Goal: Task Accomplishment & Management: Manage account settings

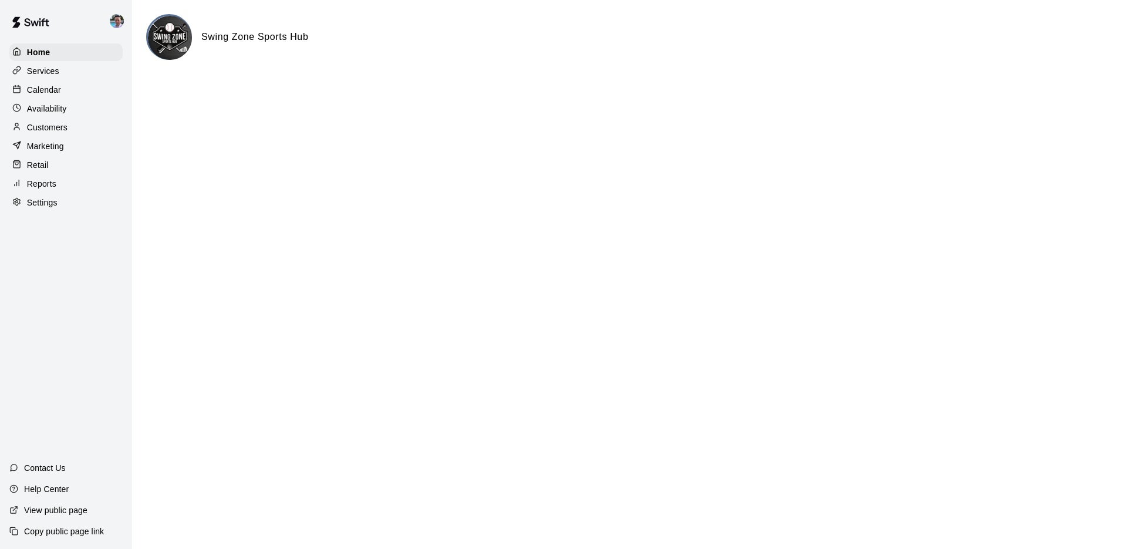
click at [93, 71] on div "Services" at bounding box center [65, 71] width 113 height 18
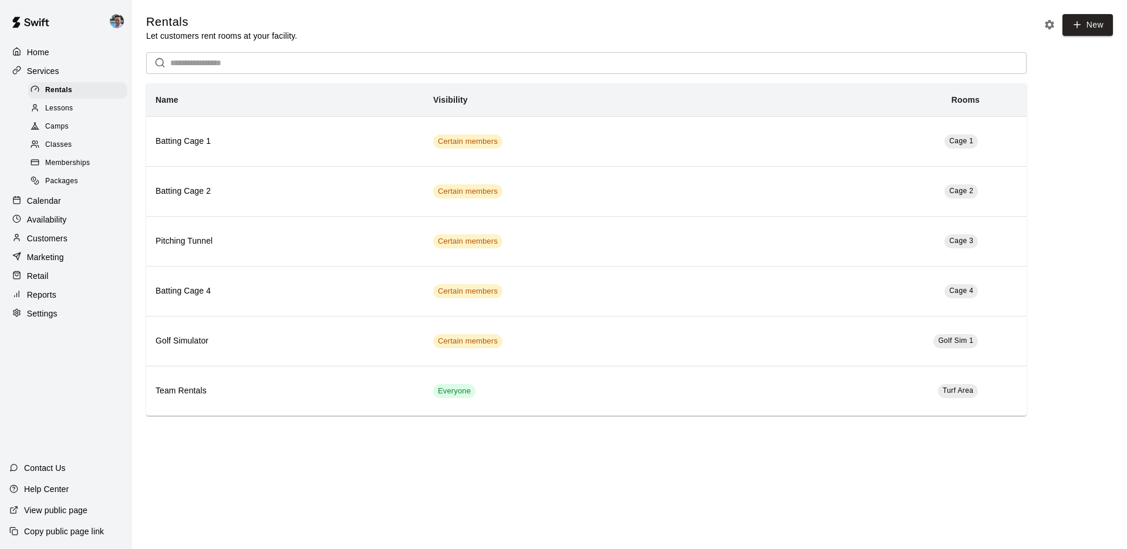
click at [104, 128] on div "Camps" at bounding box center [77, 127] width 99 height 16
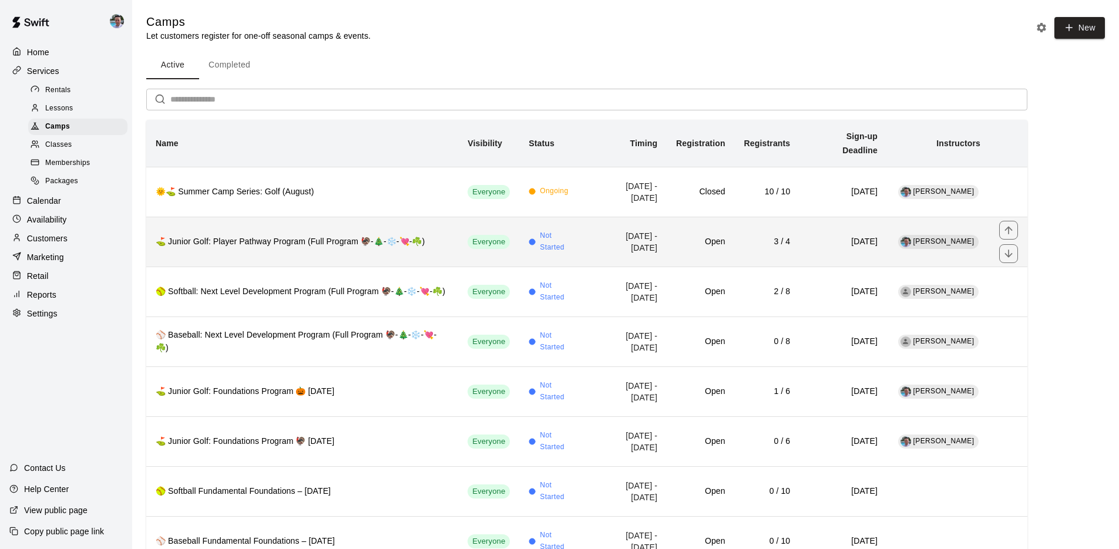
click at [342, 242] on th "⛳ Junior Golf: Player Pathway Program (Full Program 🦃-🎄-❄️-💘-☘️)" at bounding box center [302, 242] width 312 height 50
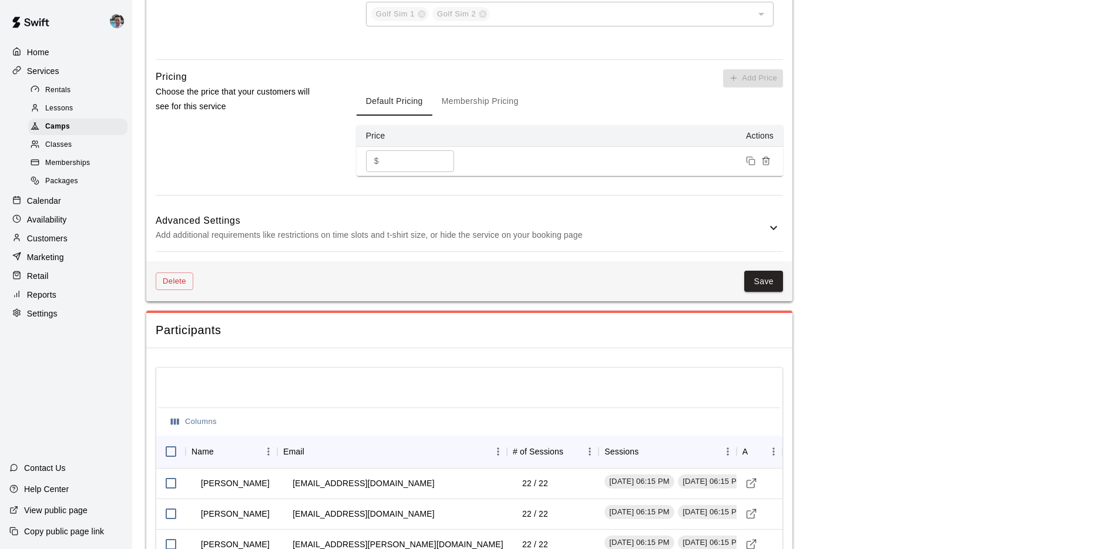
scroll to position [1174, 0]
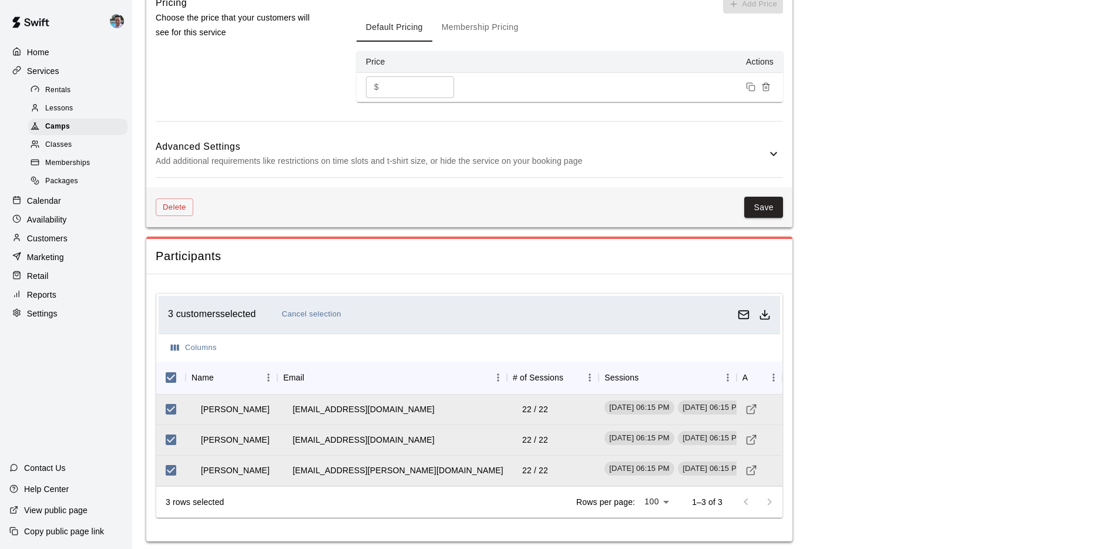
click at [89, 203] on div "Calendar" at bounding box center [65, 201] width 113 height 18
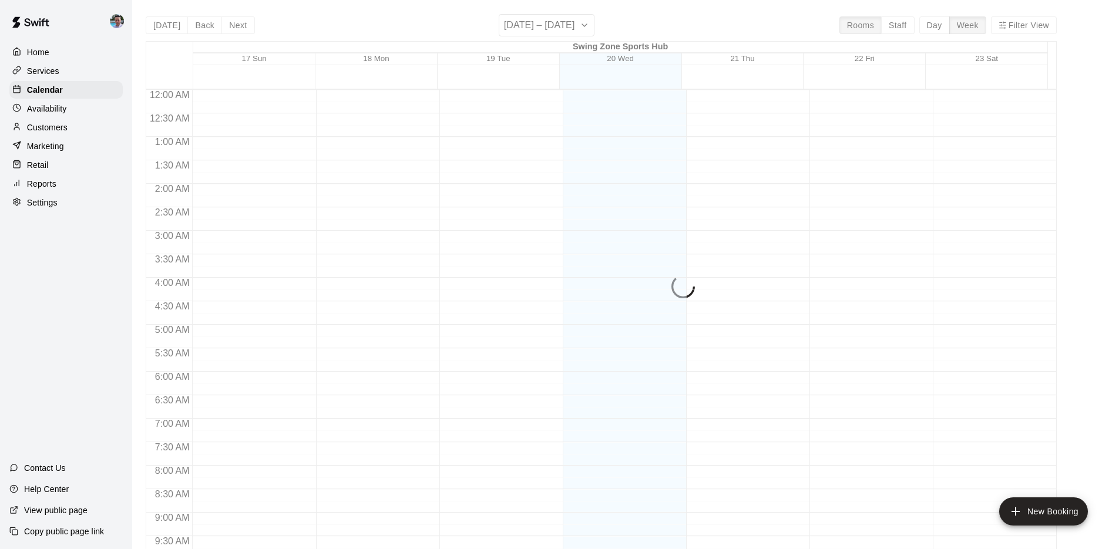
scroll to position [608, 0]
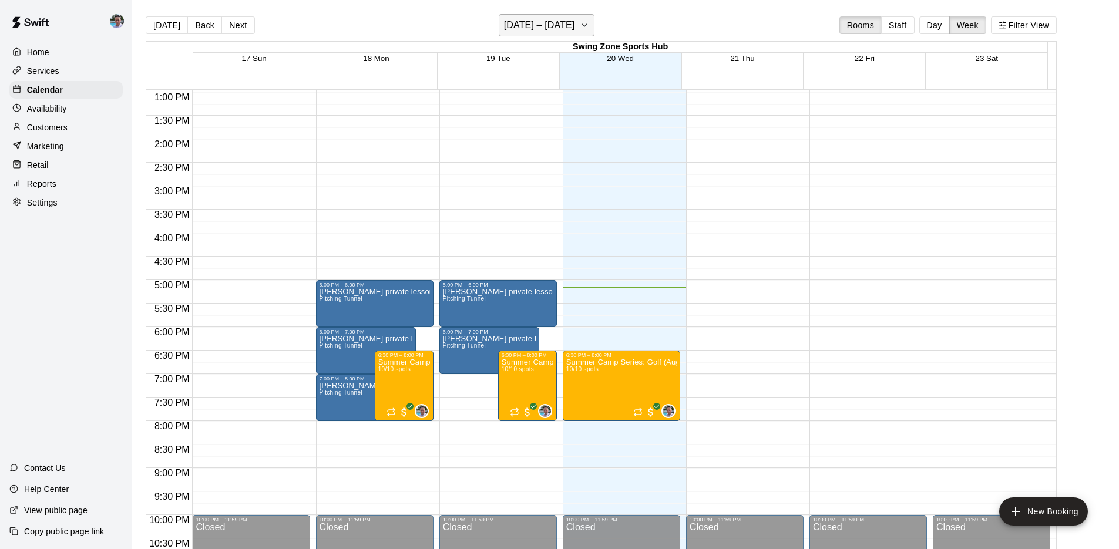
click at [583, 28] on icon "button" at bounding box center [584, 25] width 9 height 14
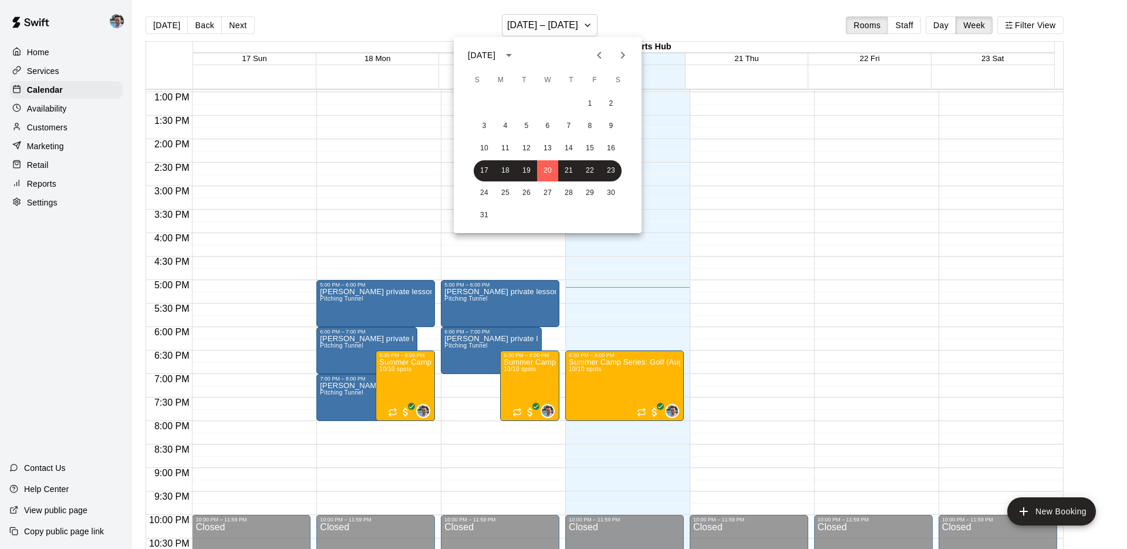
click at [624, 54] on icon "Next month" at bounding box center [623, 55] width 4 height 7
click at [622, 55] on icon "Next month" at bounding box center [623, 55] width 14 height 14
click at [506, 127] on button "3" at bounding box center [505, 126] width 21 height 21
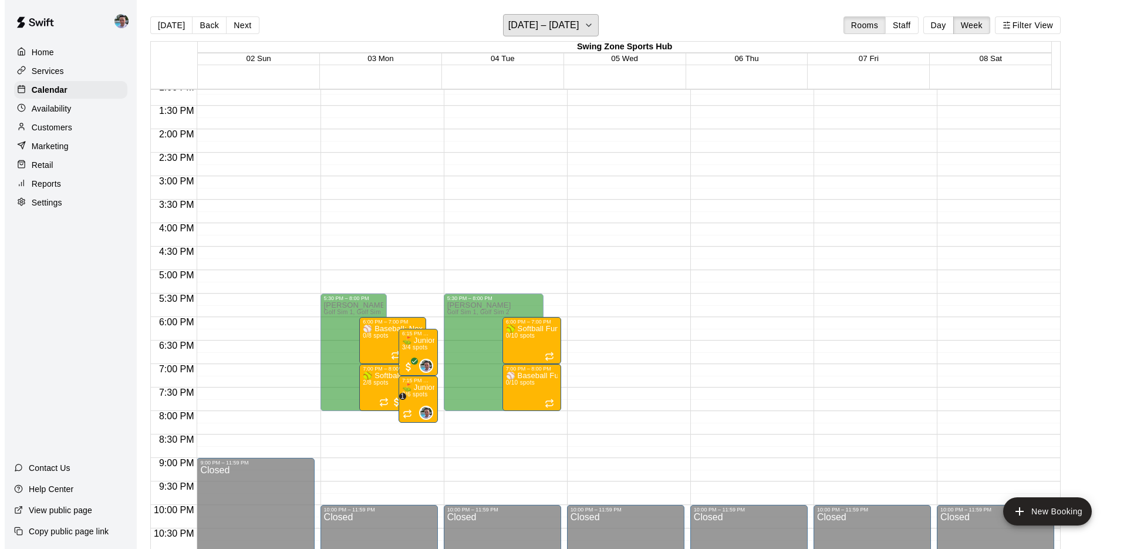
scroll to position [645, 0]
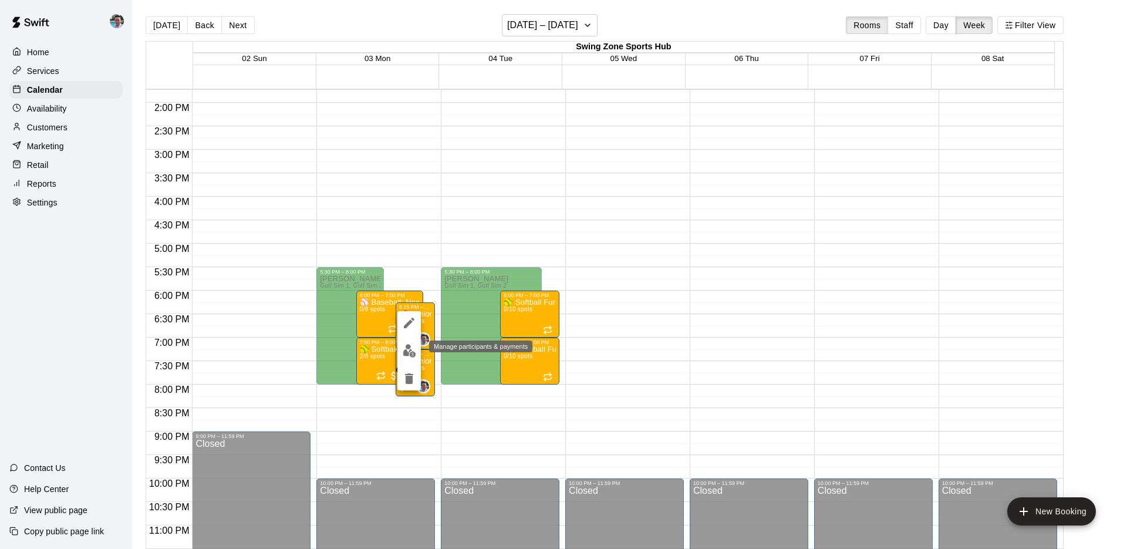
click at [414, 352] on img "edit" at bounding box center [410, 351] width 14 height 14
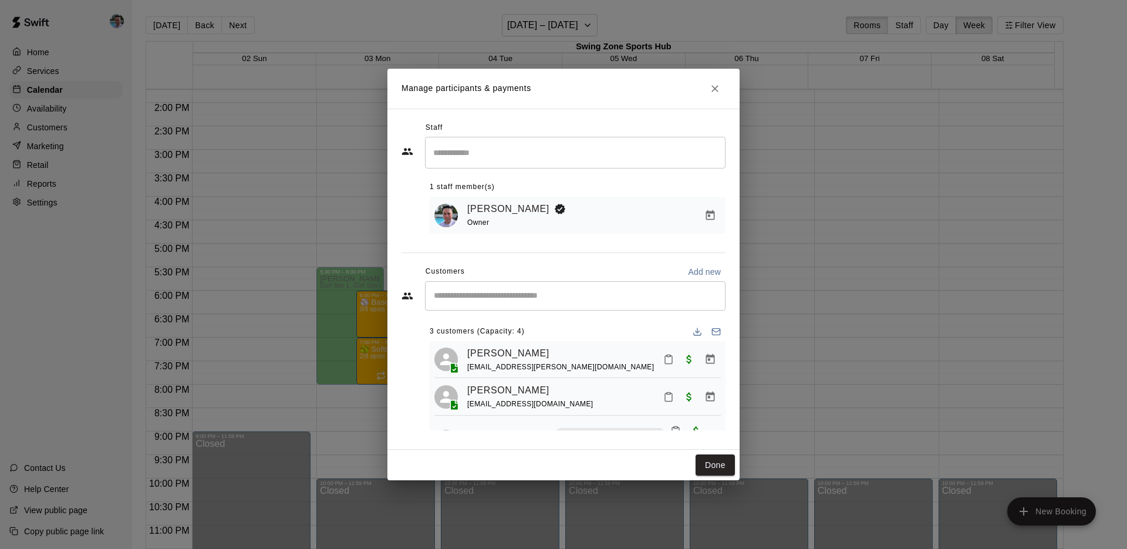
click at [519, 301] on div "​" at bounding box center [575, 295] width 301 height 29
click at [517, 300] on input "Start typing to search customers..." at bounding box center [575, 296] width 290 height 12
type input "*"
click at [695, 273] on p "Add new" at bounding box center [704, 272] width 33 height 12
select select "**"
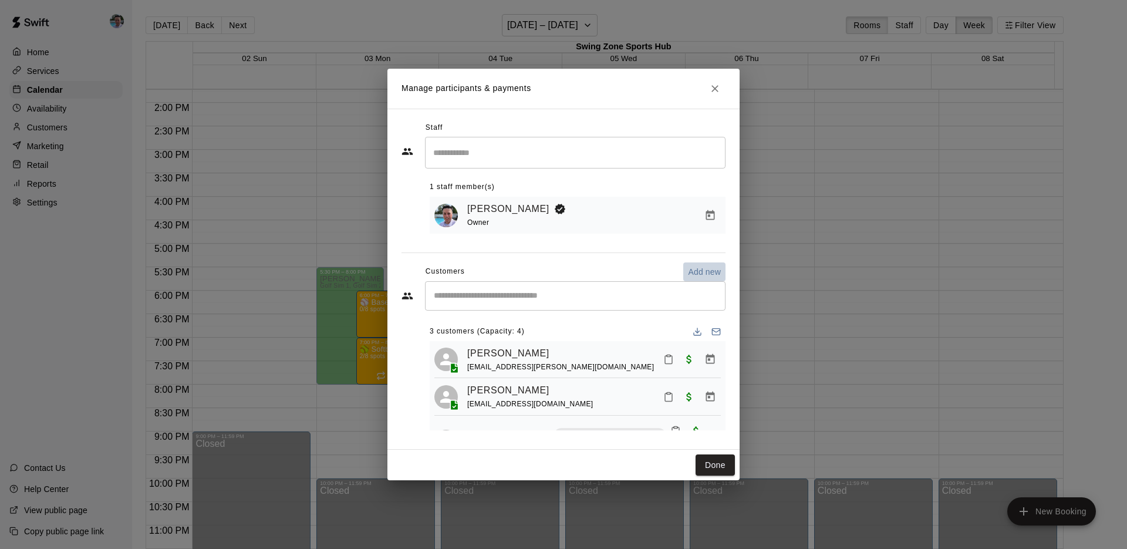
select select "**"
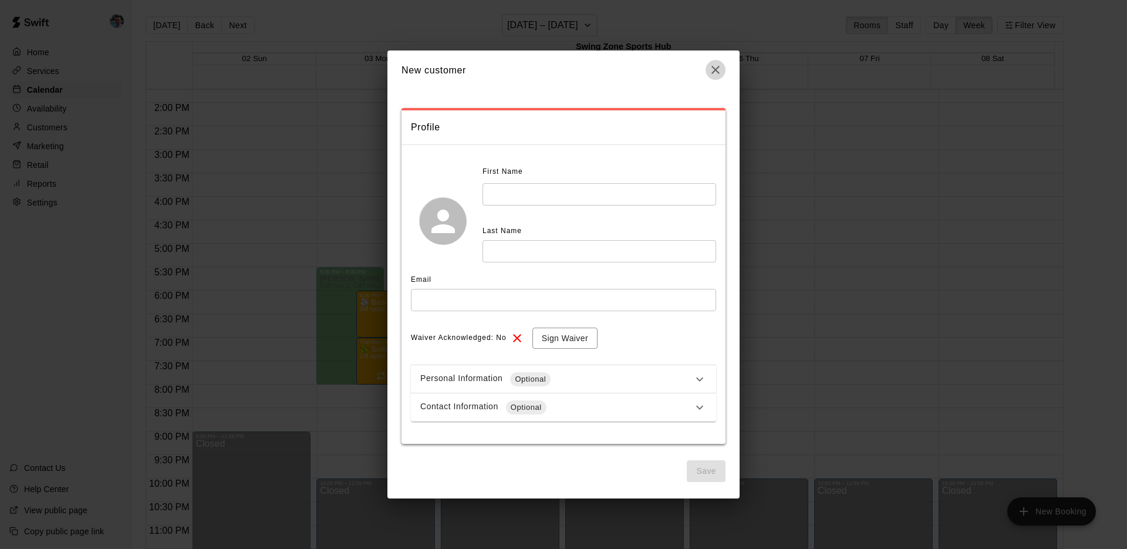
click at [716, 66] on icon "button" at bounding box center [716, 70] width 14 height 14
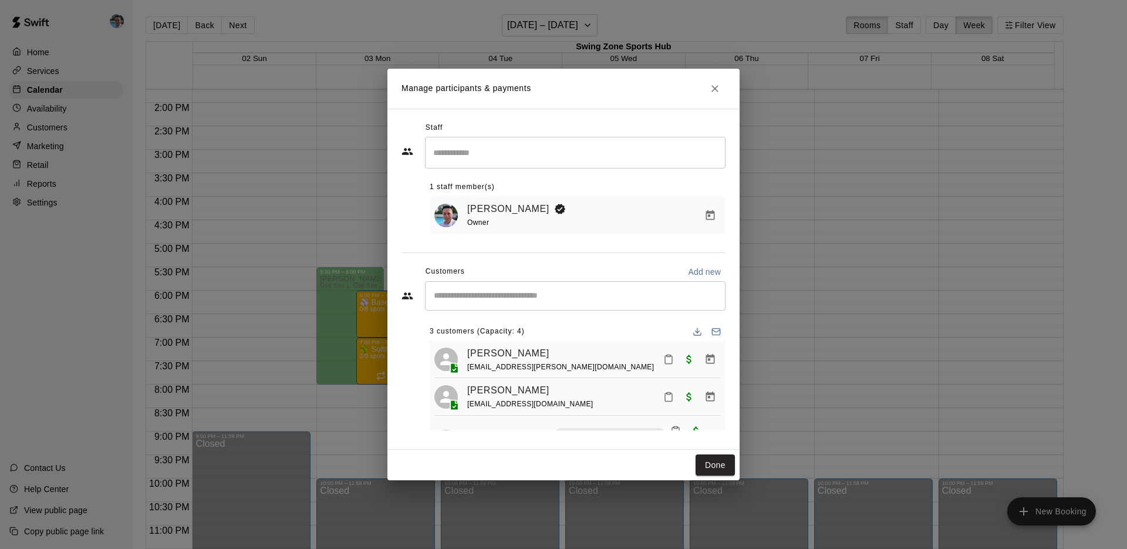
click at [520, 298] on input "Start typing to search customers..." at bounding box center [575, 296] width 290 height 12
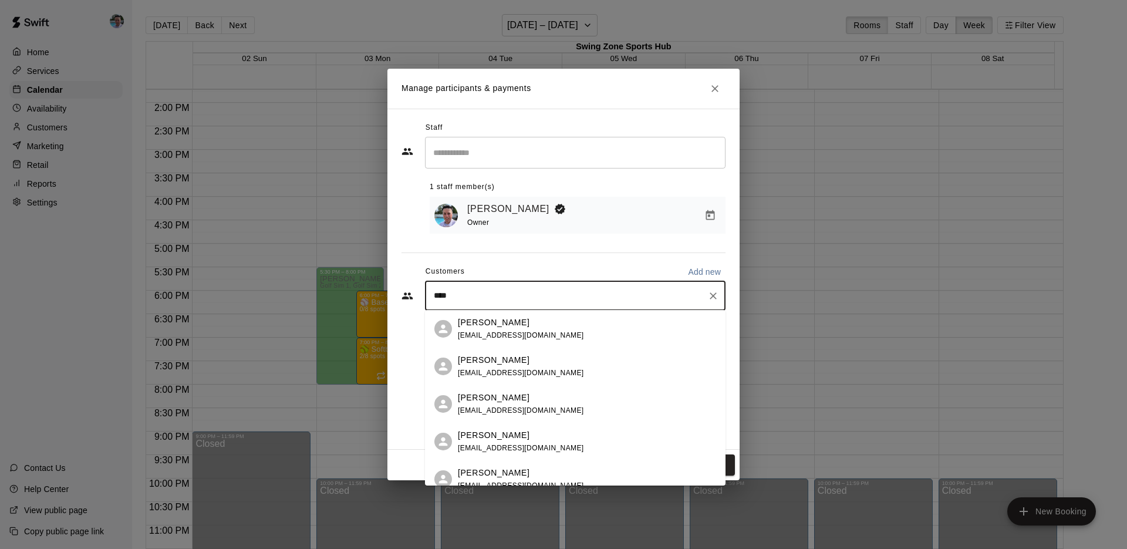
type input "*****"
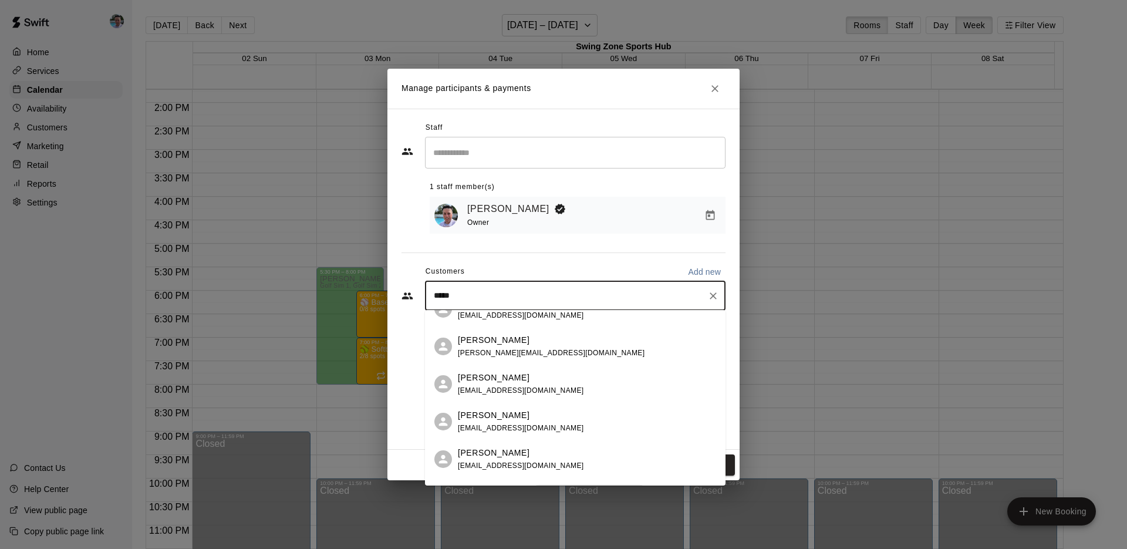
scroll to position [50, 0]
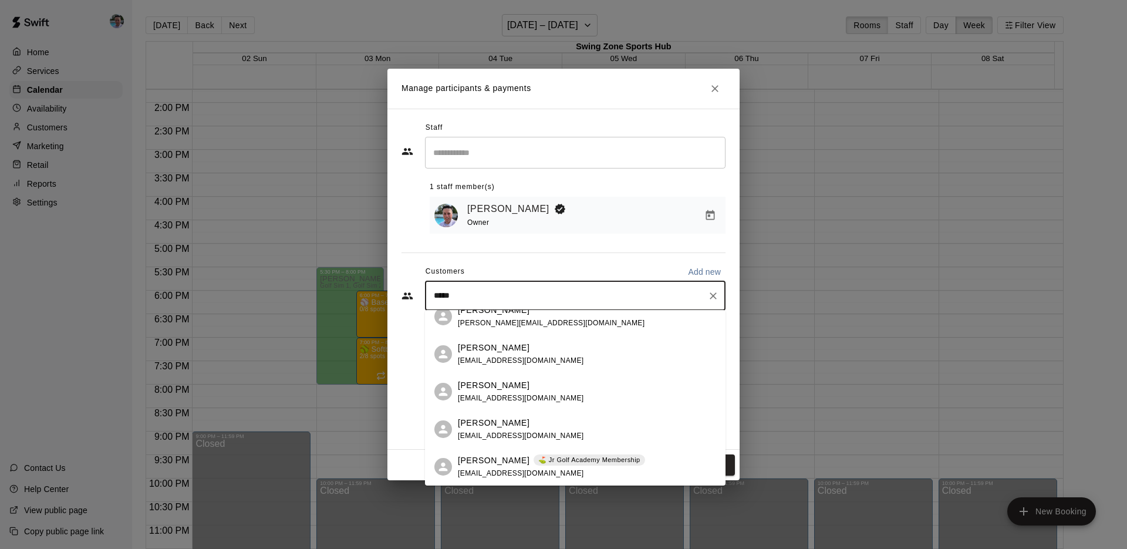
click at [650, 462] on div "[PERSON_NAME] ⛳ Jr Golf Academy Membership [EMAIL_ADDRESS][DOMAIN_NAME]" at bounding box center [587, 466] width 258 height 25
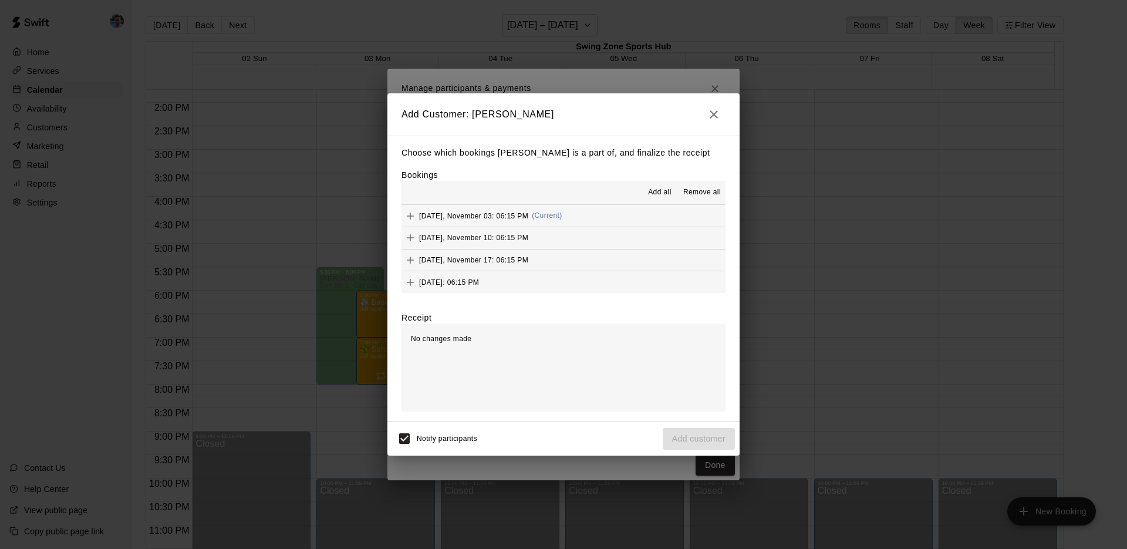
click at [661, 191] on span "Add all" at bounding box center [659, 193] width 23 height 12
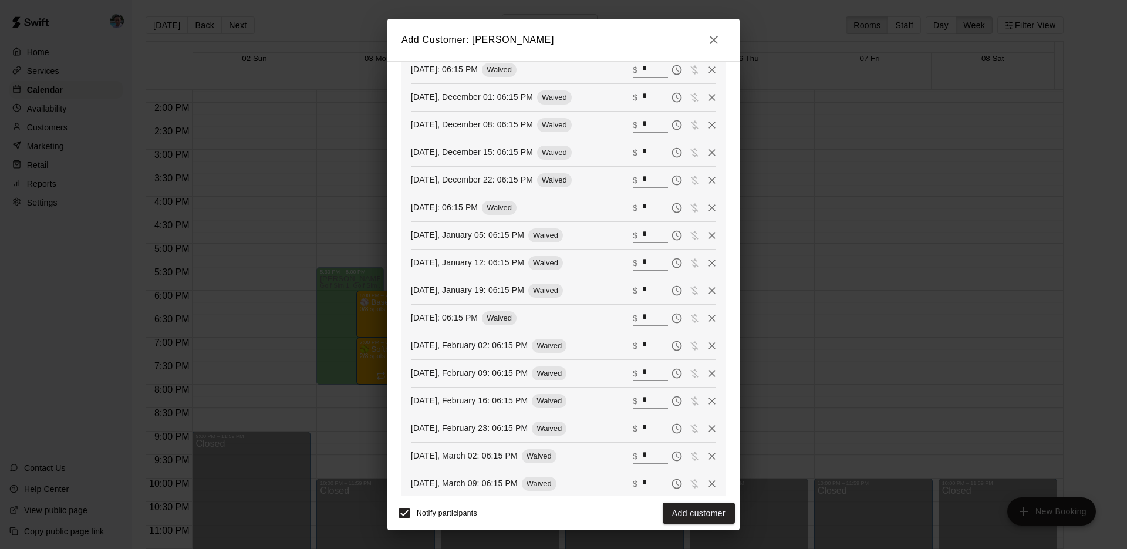
scroll to position [443, 0]
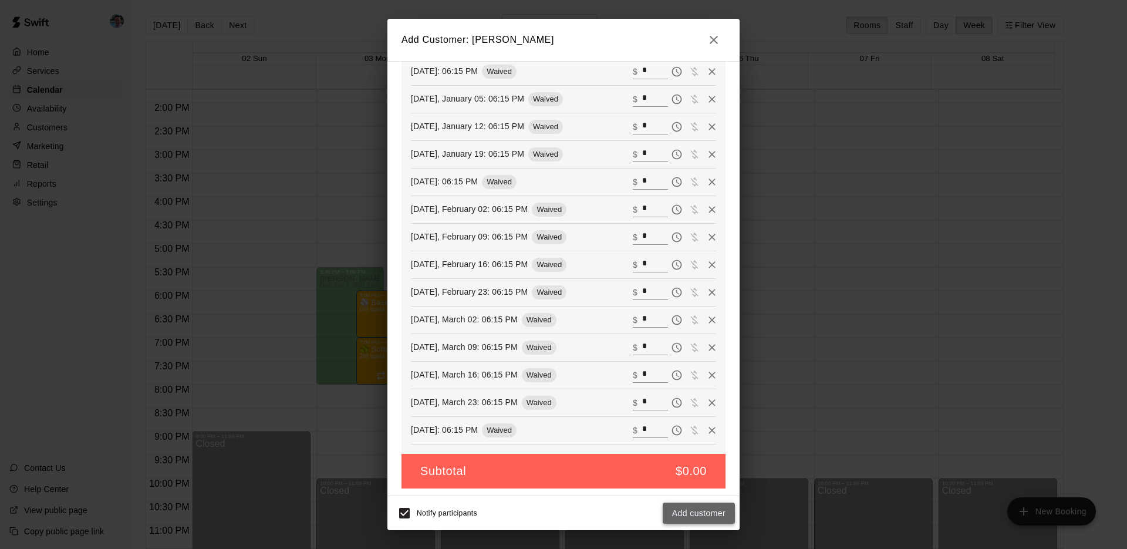
click at [711, 512] on button "Add customer" at bounding box center [699, 514] width 72 height 22
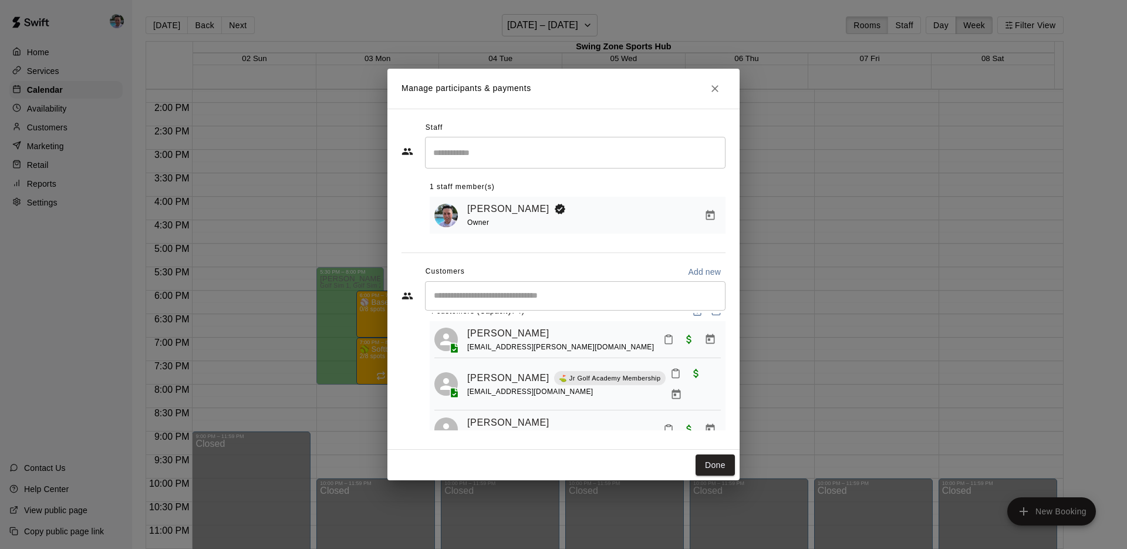
scroll to position [63, 0]
click at [708, 460] on button "Done" at bounding box center [715, 465] width 39 height 22
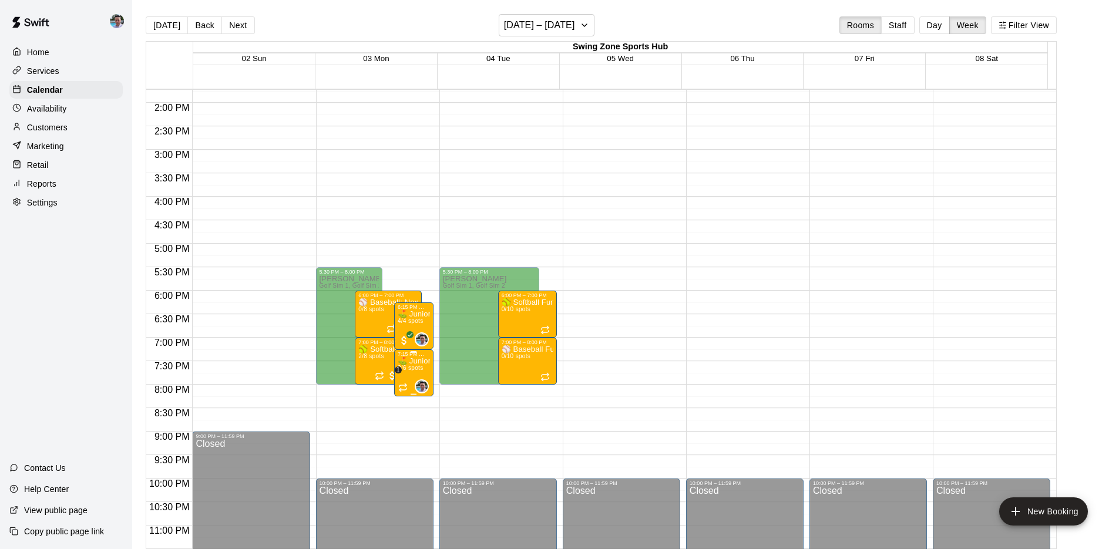
click at [406, 382] on div at bounding box center [404, 388] width 12 height 12
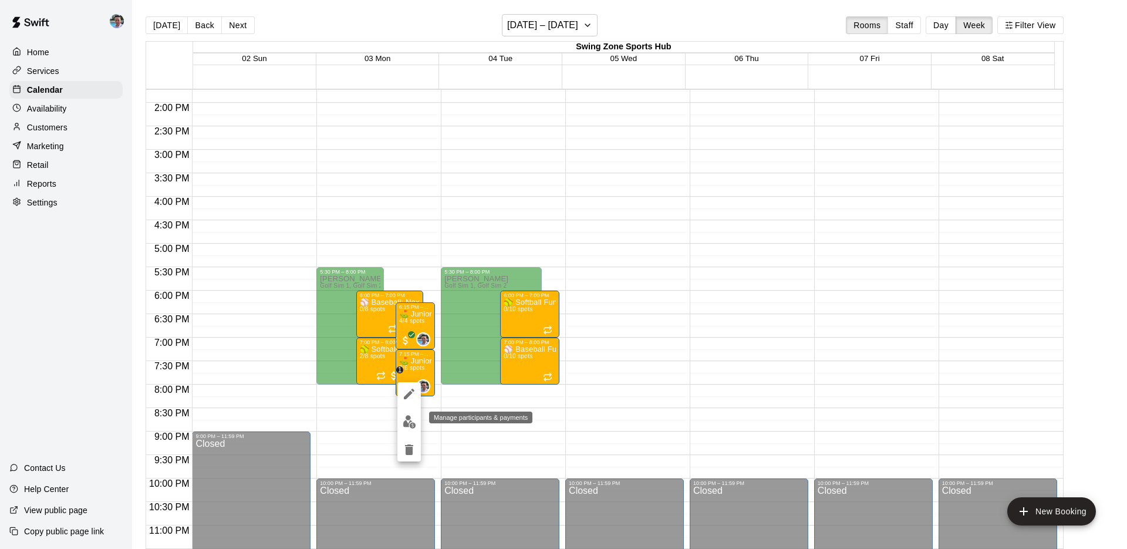
click at [408, 423] on img "edit" at bounding box center [410, 422] width 14 height 14
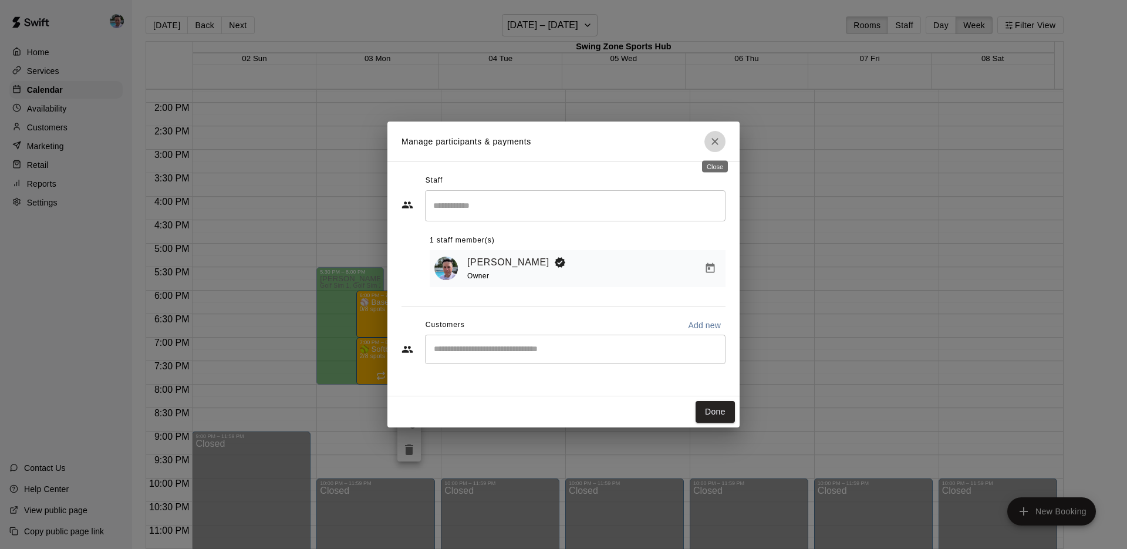
click at [719, 143] on icon "Close" at bounding box center [715, 142] width 12 height 12
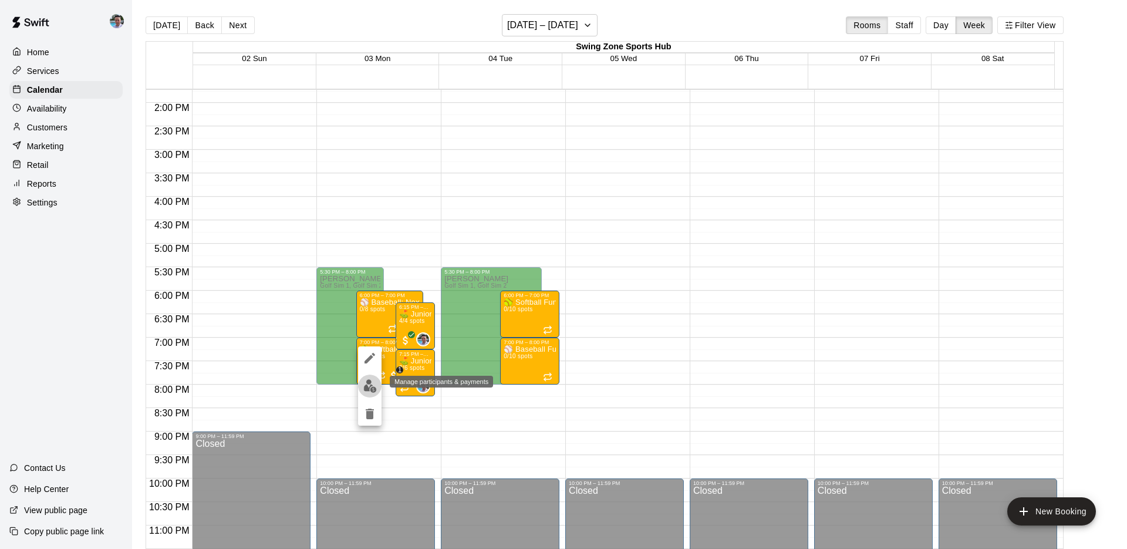
click at [371, 388] on img "edit" at bounding box center [370, 386] width 14 height 14
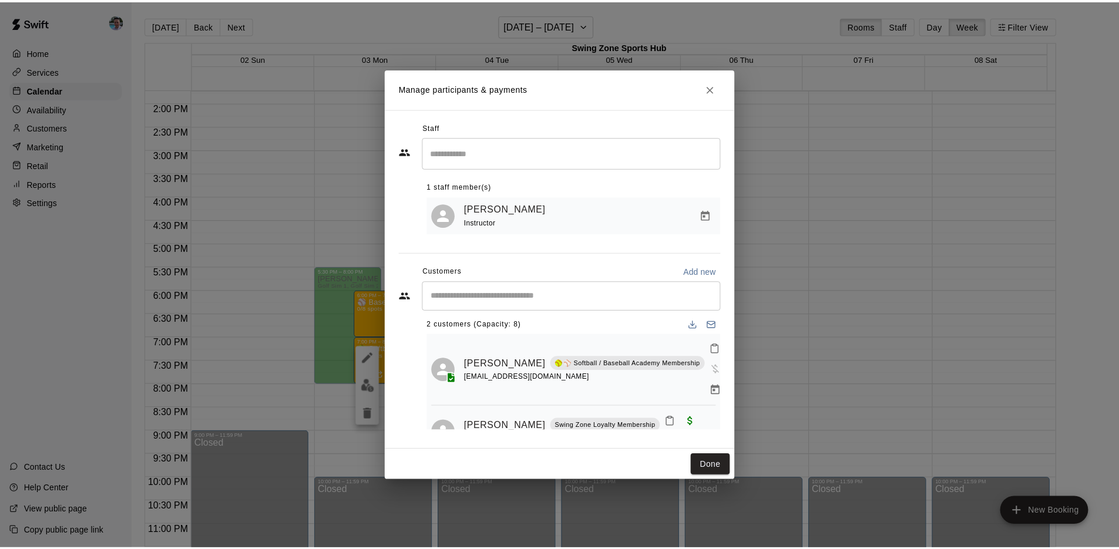
scroll to position [0, 0]
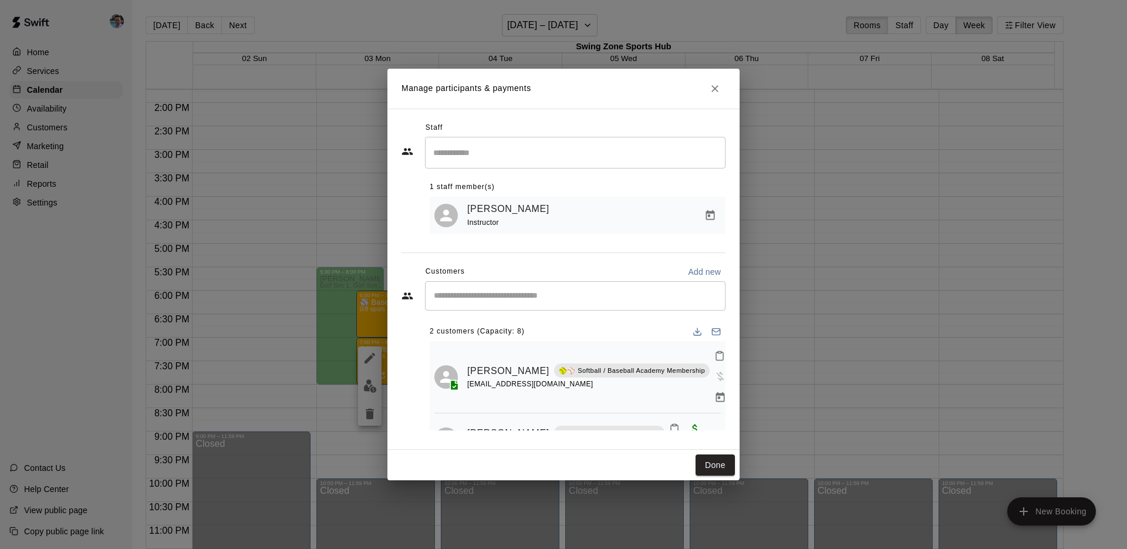
click at [715, 90] on icon "Close" at bounding box center [715, 88] width 7 height 7
